Goal: Transaction & Acquisition: Purchase product/service

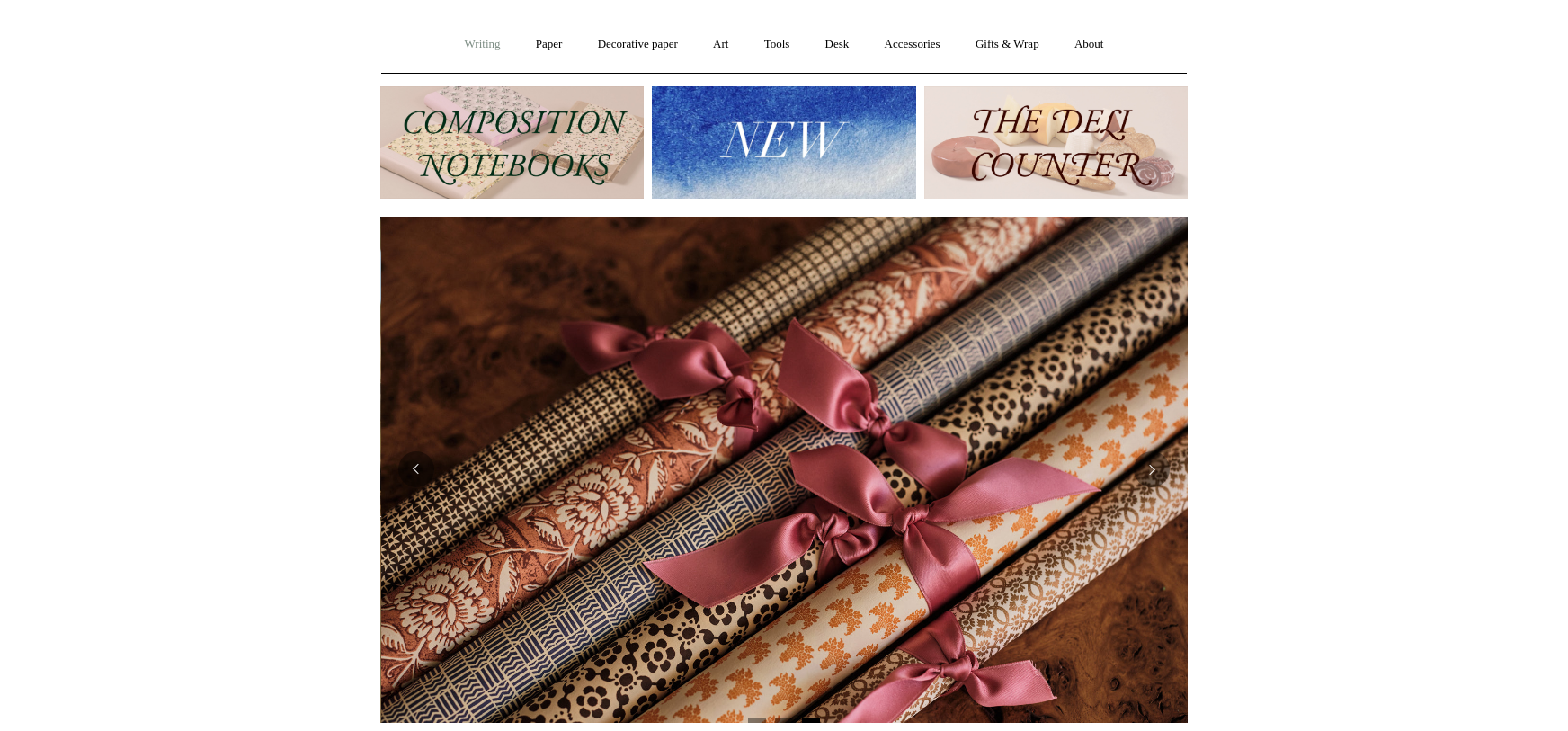
scroll to position [0, 1615]
click at [477, 34] on link "Writing +" at bounding box center [482, 45] width 69 height 48
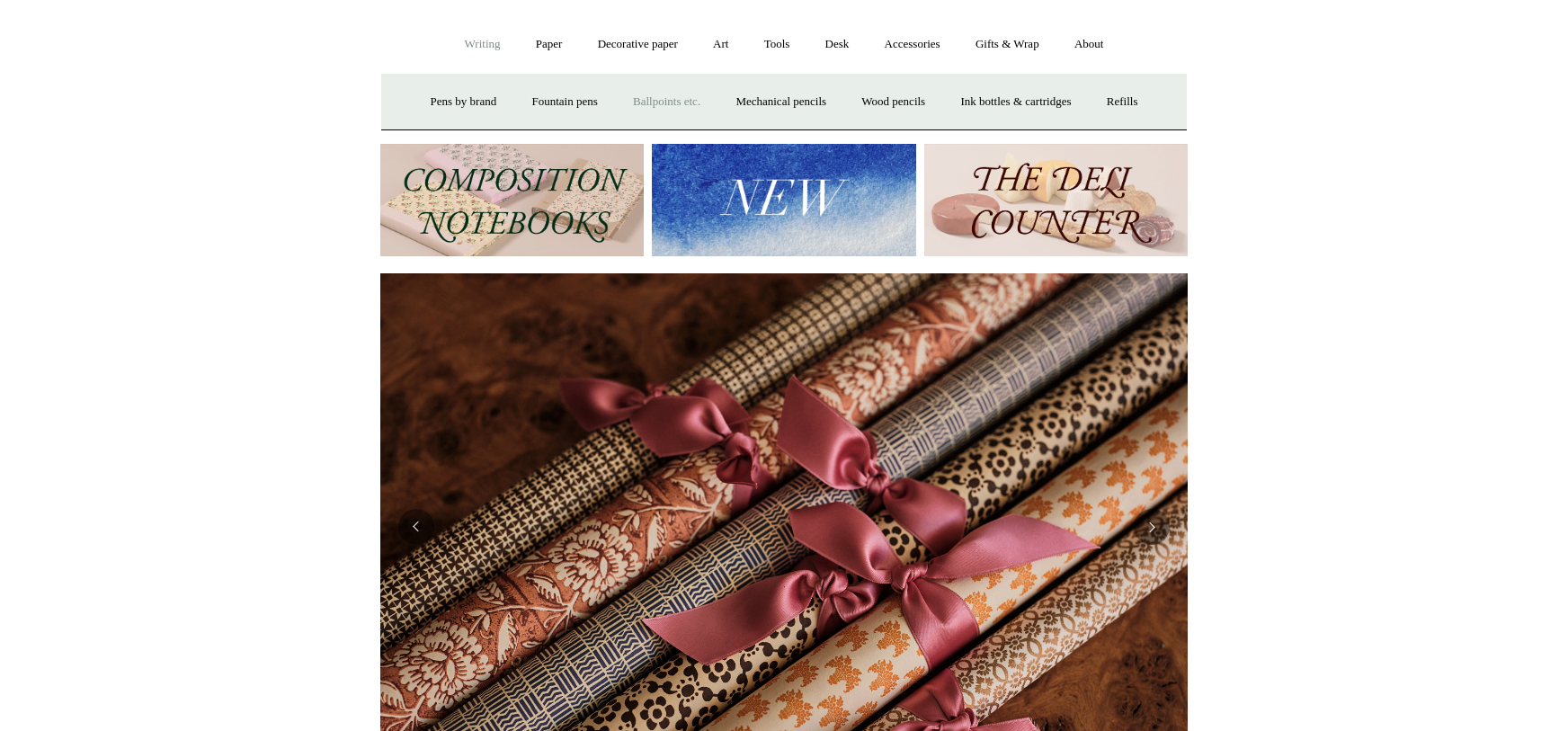
click at [669, 105] on link "Ballpoints etc. +" at bounding box center [667, 102] width 99 height 48
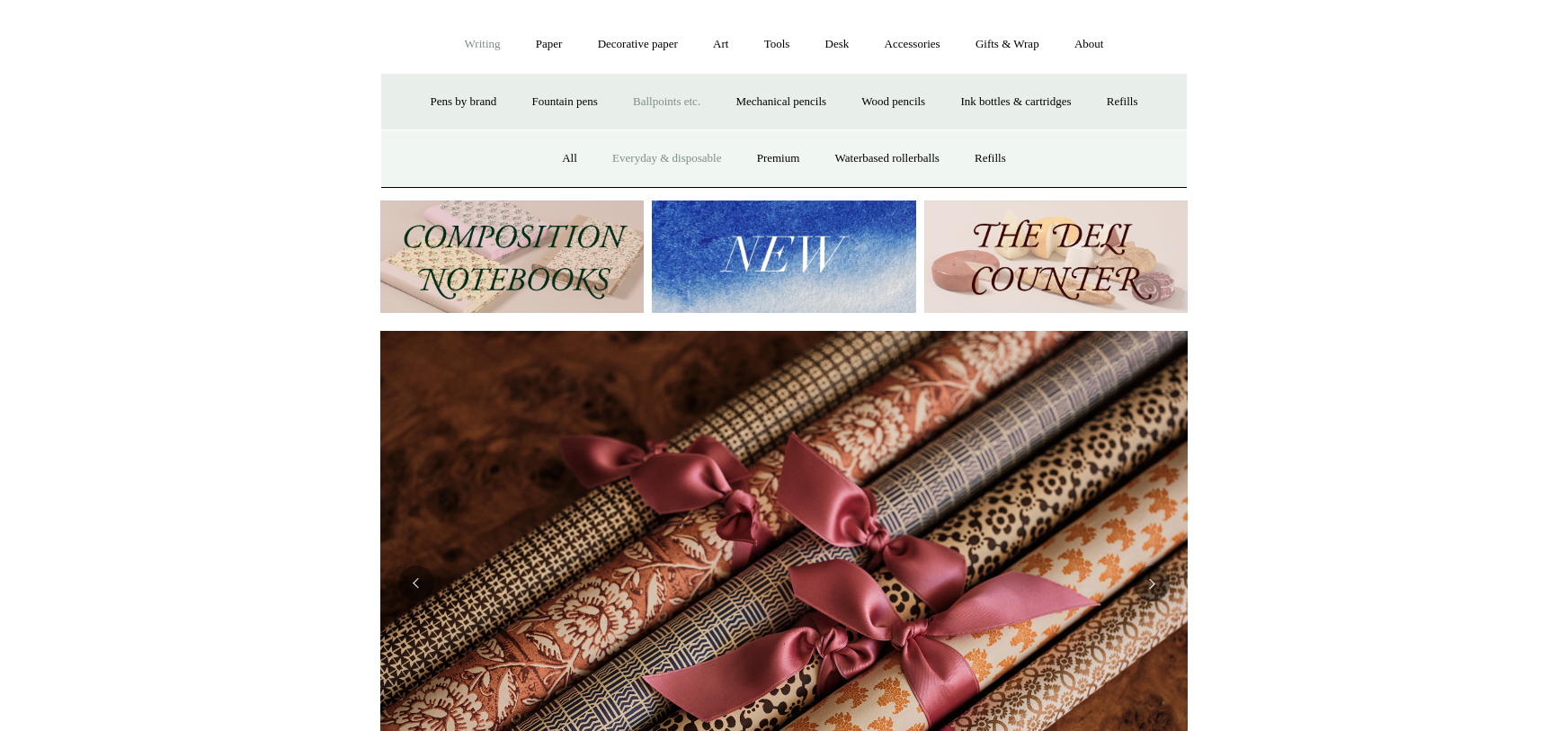
click at [672, 154] on link "Everyday & disposable" at bounding box center [667, 159] width 141 height 48
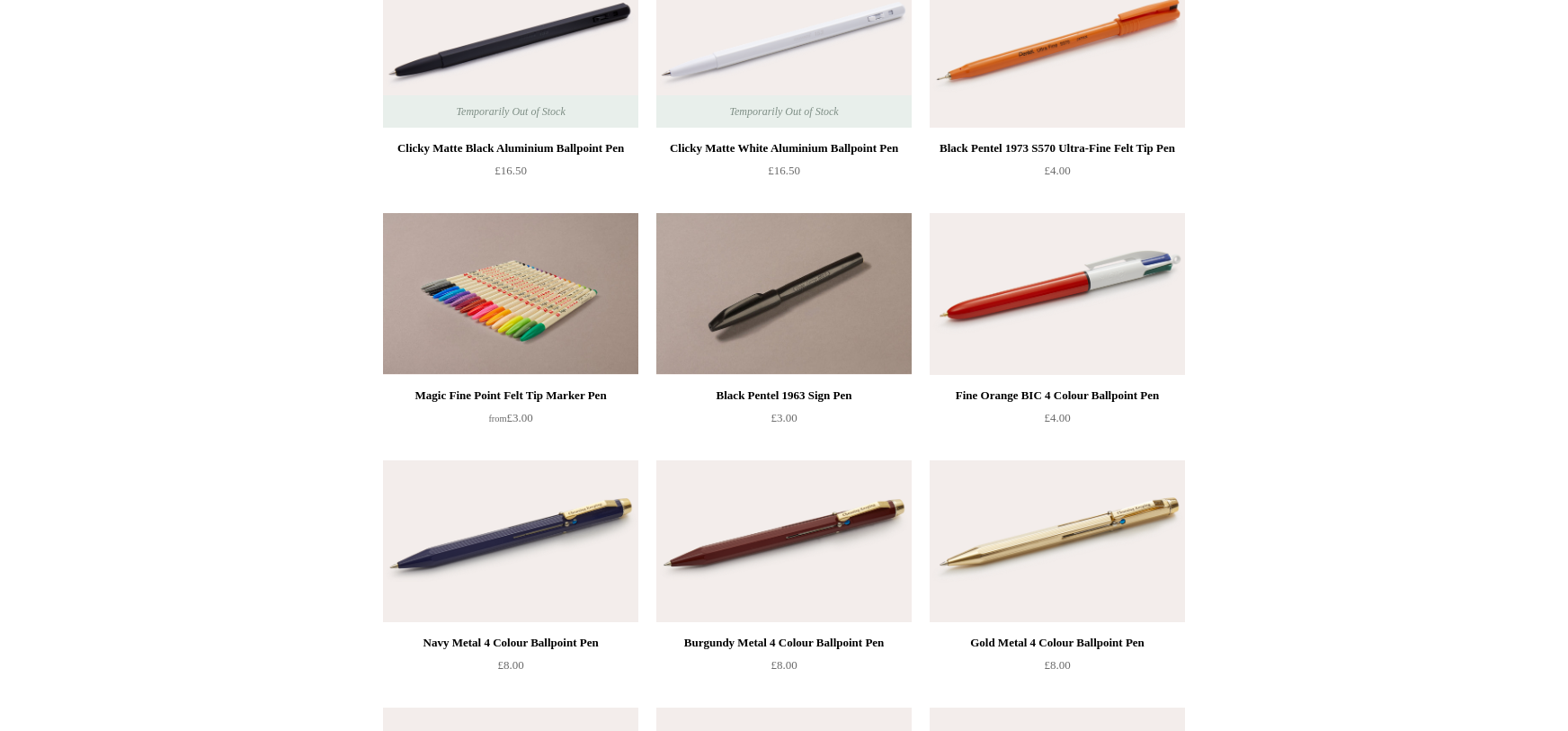
scroll to position [1011, 0]
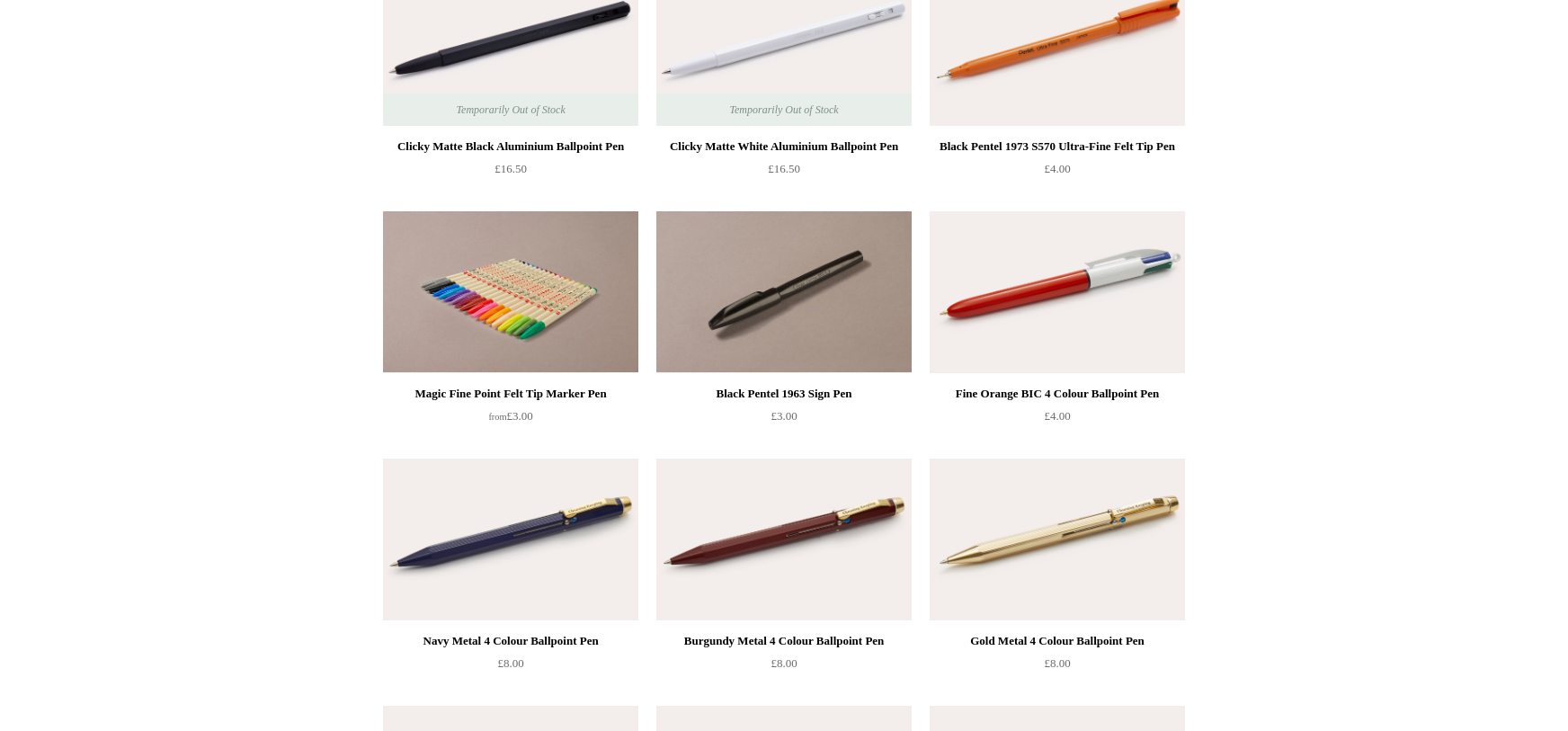
click at [449, 345] on img at bounding box center [510, 292] width 255 height 162
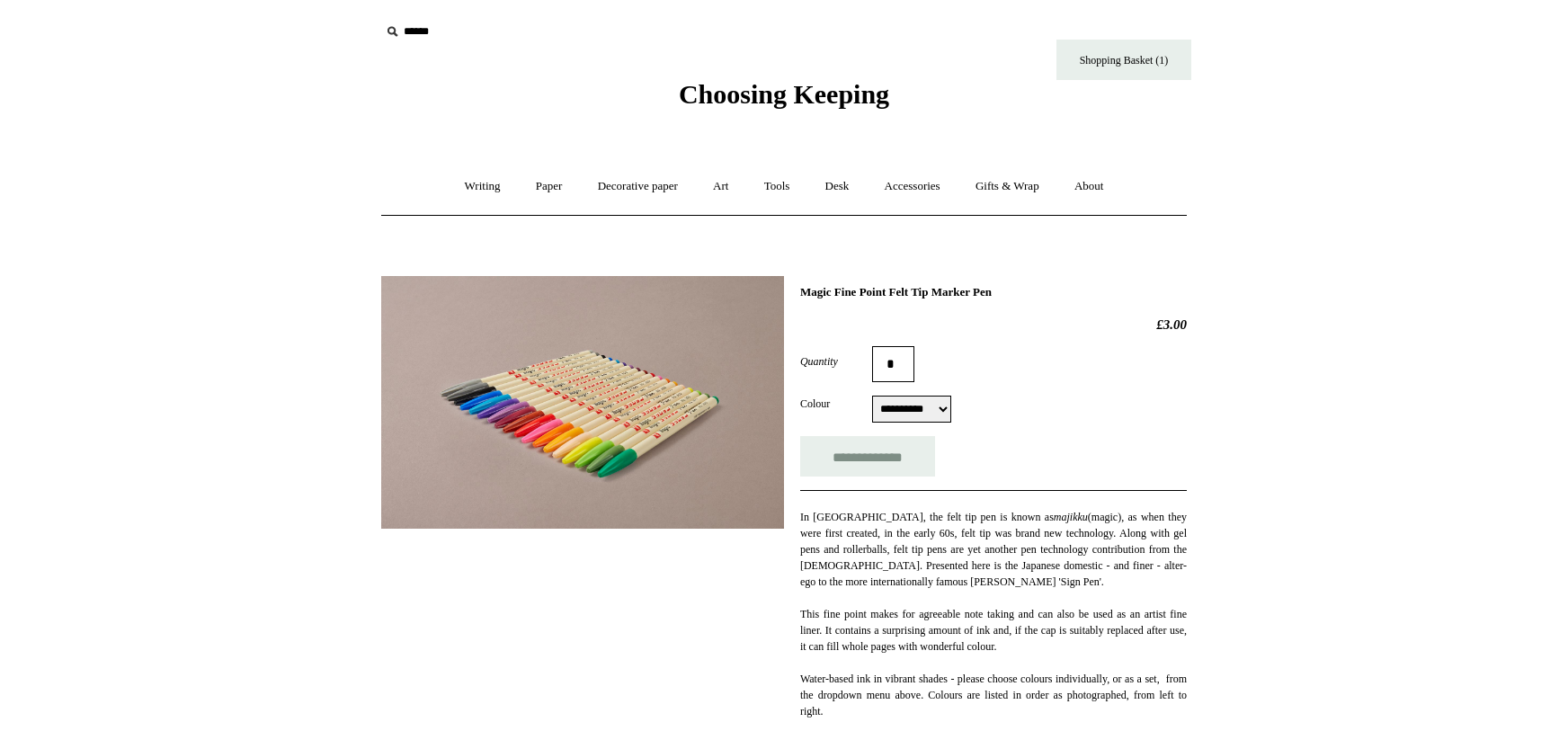
click at [632, 444] on img at bounding box center [582, 402] width 402 height 252
